Goal: Complete application form

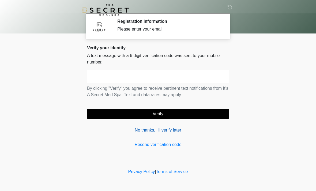
click at [163, 133] on link "No thanks, I'll verify later" at bounding box center [158, 130] width 142 height 6
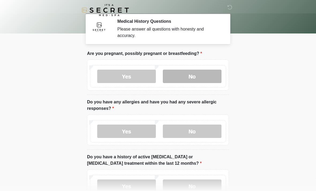
click at [193, 80] on label "No" at bounding box center [192, 76] width 59 height 13
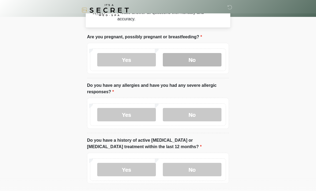
scroll to position [16, 0]
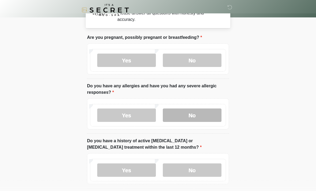
click at [192, 117] on label "No" at bounding box center [192, 115] width 59 height 13
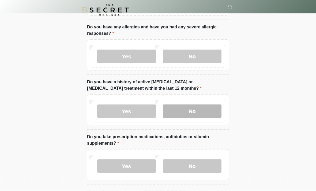
click at [199, 109] on label "No" at bounding box center [192, 111] width 59 height 13
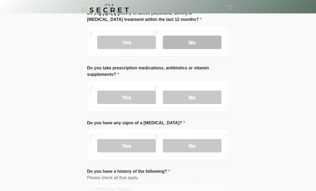
scroll to position [144, 0]
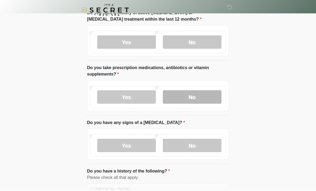
click at [200, 98] on label "No" at bounding box center [192, 96] width 59 height 13
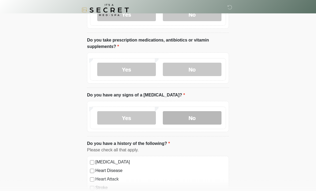
click at [196, 118] on label "No" at bounding box center [192, 117] width 59 height 13
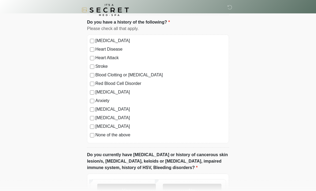
scroll to position [296, 0]
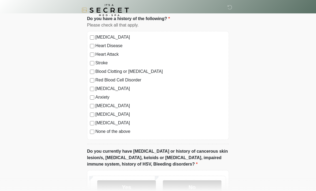
click at [95, 128] on label "None of the above" at bounding box center [160, 131] width 131 height 6
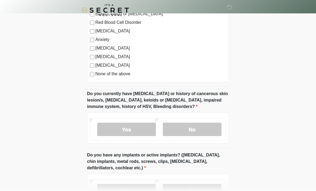
scroll to position [356, 0]
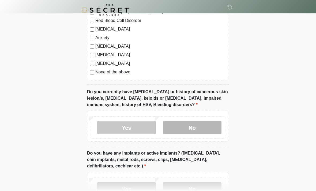
click at [193, 123] on label "No" at bounding box center [192, 127] width 59 height 13
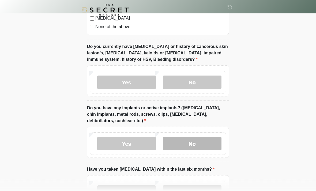
click at [187, 139] on label "No" at bounding box center [192, 143] width 59 height 13
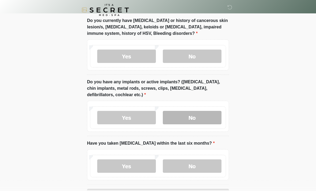
scroll to position [427, 0]
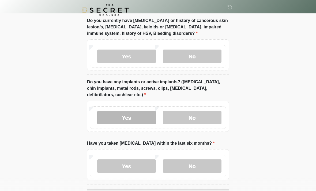
click at [142, 119] on label "Yes" at bounding box center [126, 117] width 59 height 13
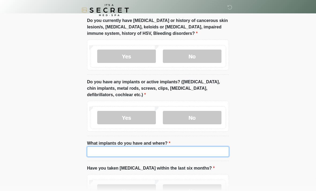
click at [176, 154] on input "What implants do you have and where?" at bounding box center [158, 151] width 142 height 10
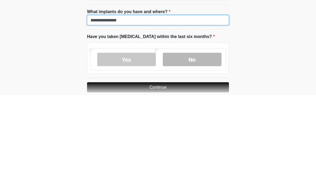
type input "**********"
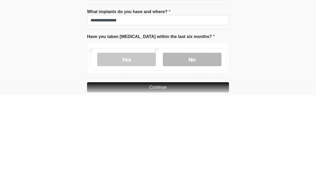
click at [198, 149] on label "No" at bounding box center [192, 155] width 59 height 13
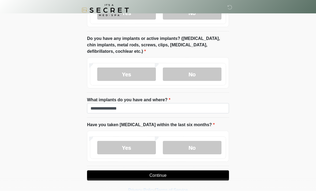
click at [184, 176] on button "Continue" at bounding box center [158, 175] width 142 height 10
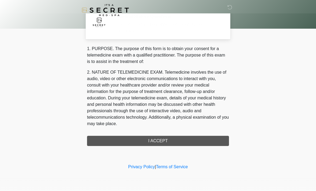
scroll to position [0, 0]
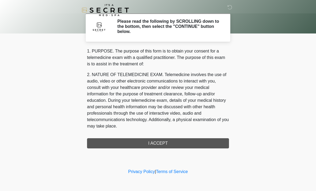
click at [182, 144] on div "1. PURPOSE. The purpose of this form is to obtain your consent for a telemedici…" at bounding box center [158, 98] width 142 height 100
click at [163, 139] on div "1. PURPOSE. The purpose of this form is to obtain your consent for a telemedici…" at bounding box center [158, 98] width 142 height 100
click at [163, 145] on div "1. PURPOSE. The purpose of this form is to obtain your consent for a telemedici…" at bounding box center [158, 98] width 142 height 100
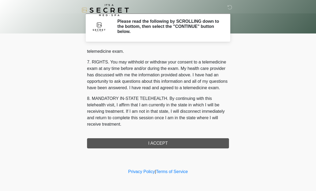
click at [168, 144] on div "1. PURPOSE. The purpose of this form is to obtain your consent for a telemedici…" at bounding box center [158, 98] width 142 height 100
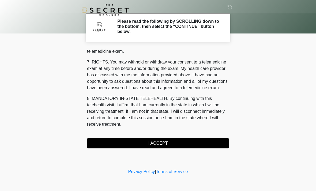
click at [168, 144] on button "I ACCEPT" at bounding box center [158, 143] width 142 height 10
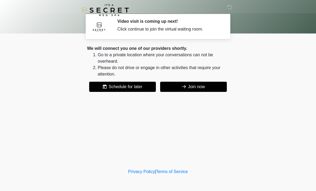
click at [195, 87] on button "Join now" at bounding box center [193, 87] width 67 height 10
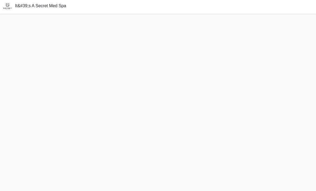
scroll to position [2, 0]
